Goal: Check status: Check status

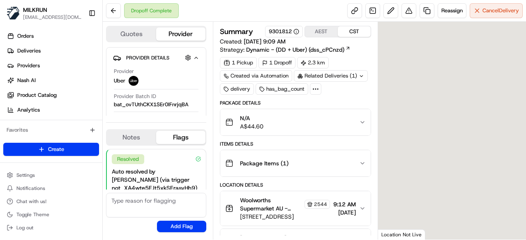
scroll to position [66, 0]
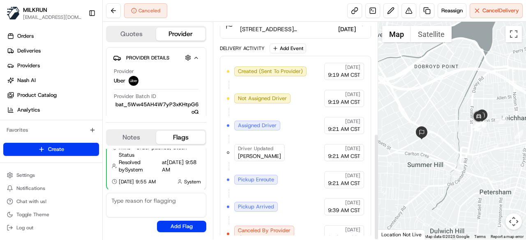
scroll to position [227, 0]
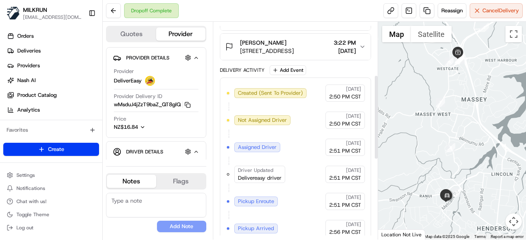
scroll to position [137, 0]
